Goal: Information Seeking & Learning: Learn about a topic

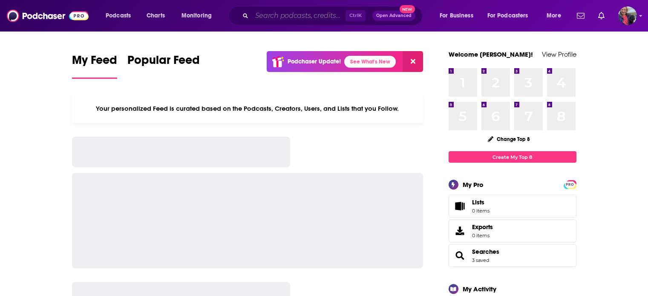
click at [288, 17] on input "Search podcasts, credits, & more..." at bounding box center [299, 16] width 94 height 14
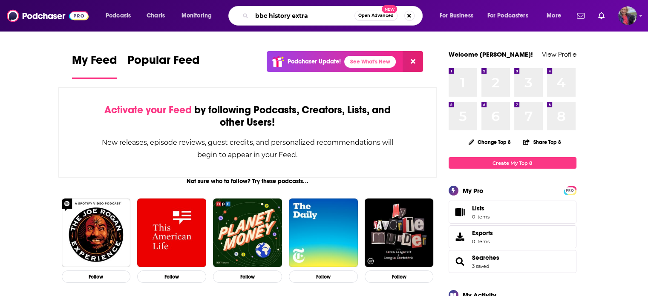
type input "bbc history extra"
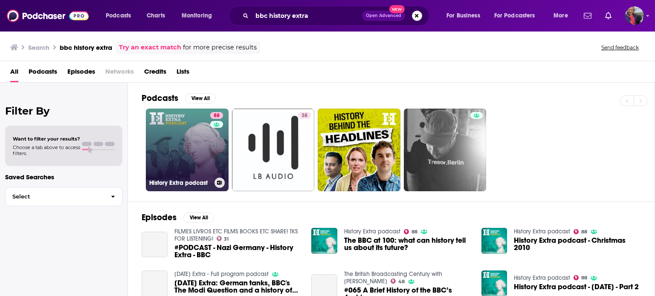
click at [184, 143] on link "88 History Extra podcast" at bounding box center [187, 150] width 83 height 83
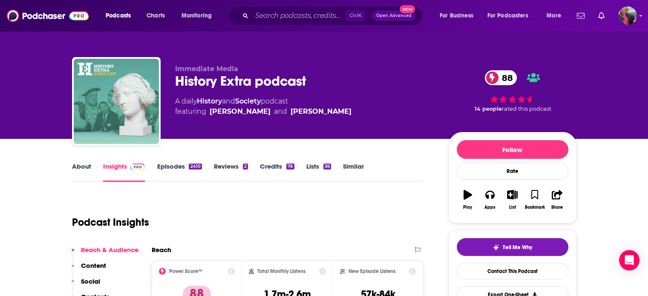
click at [319, 120] on div "Immediate Media History Extra podcast 88 A daily History and Society podcast fe…" at bounding box center [305, 99] width 260 height 68
drag, startPoint x: 348, startPoint y: 112, endPoint x: 209, endPoint y: 111, distance: 139.0
click at [209, 111] on div "A daily History and Society podcast featuring [PERSON_NAME] and [PERSON_NAME]" at bounding box center [305, 106] width 260 height 20
copy span "[PERSON_NAME] and [PERSON_NAME]"
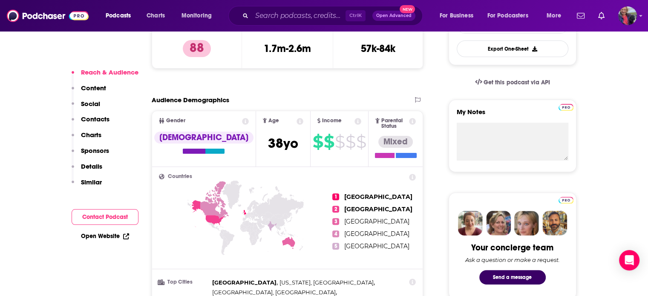
scroll to position [256, 0]
